Goal: Task Accomplishment & Management: Use online tool/utility

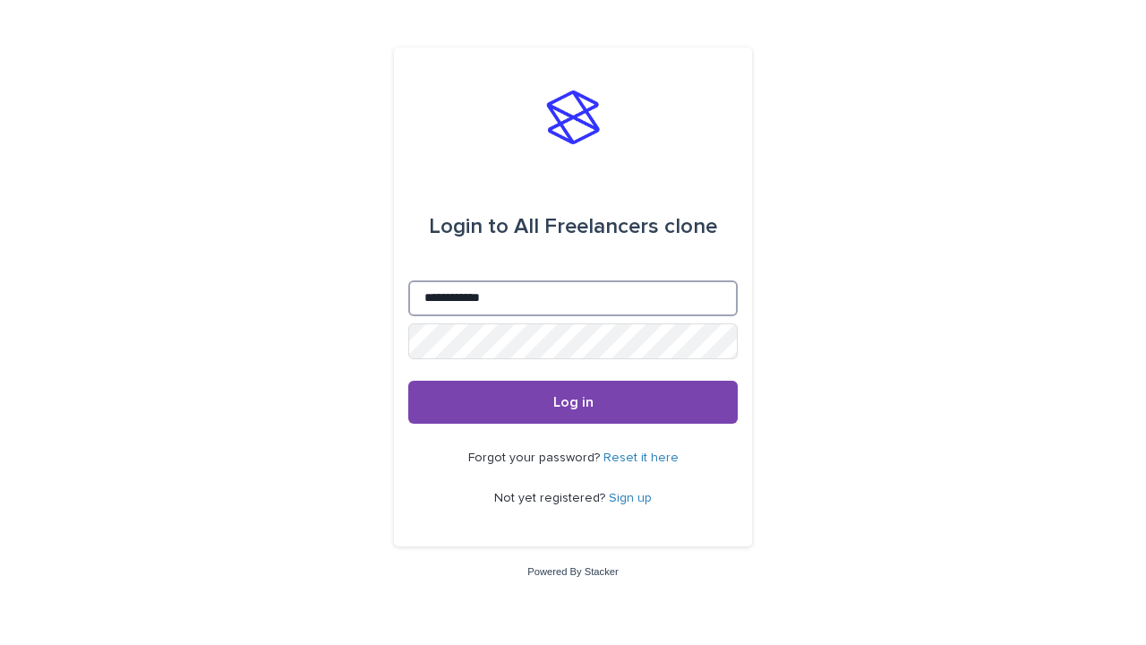
type input "**********"
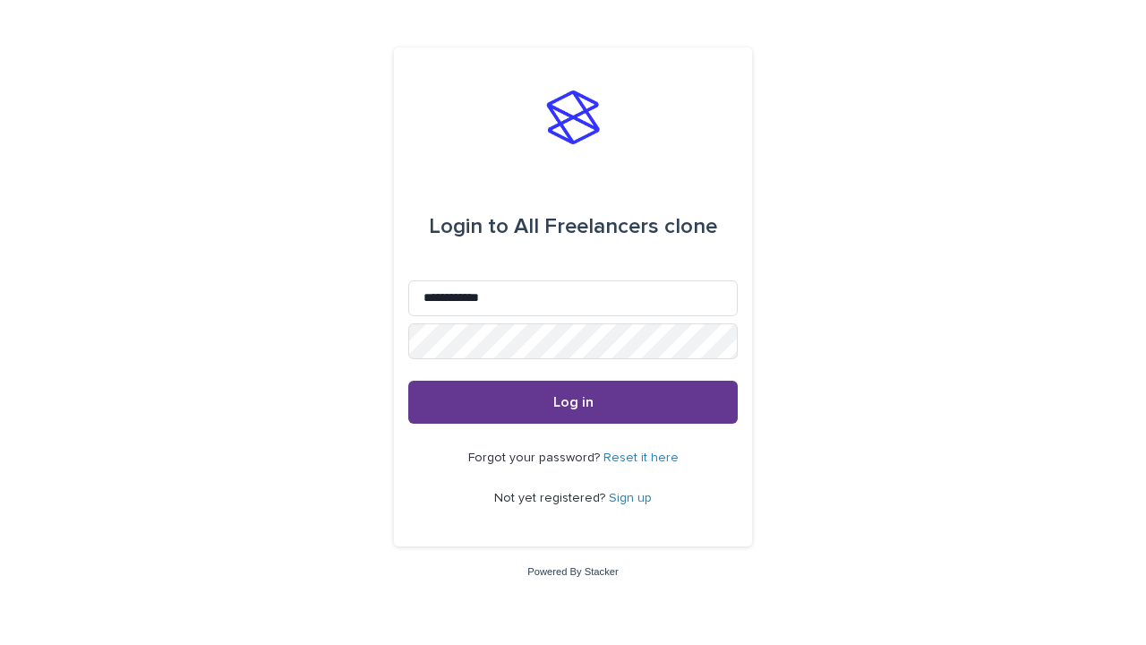
click at [573, 401] on span "Log in" at bounding box center [573, 402] width 40 height 14
